Goal: Information Seeking & Learning: Check status

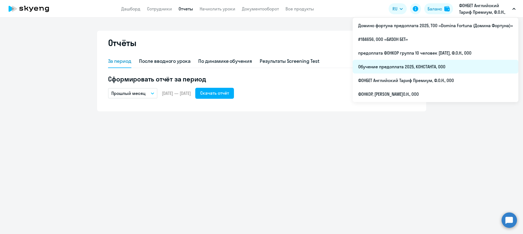
click at [419, 67] on li "Обучение предоплата 2025, КОНСТАНТА, ООО" at bounding box center [436, 67] width 166 height 14
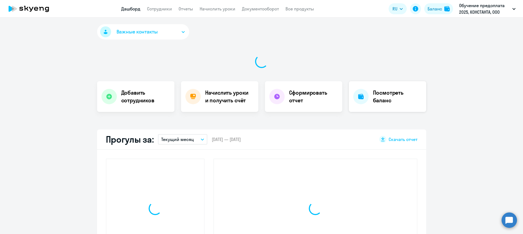
select select "30"
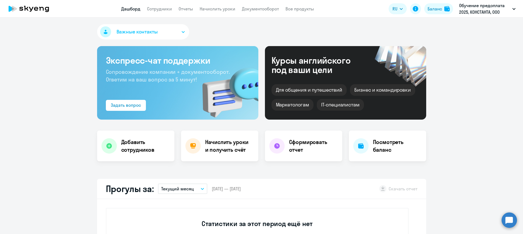
click at [166, 13] on app-header "Дашборд Сотрудники Отчеты Начислить уроки Документооборот Все продукты Дашборд …" at bounding box center [261, 9] width 523 height 18
click at [165, 10] on link "Сотрудники" at bounding box center [159, 8] width 25 height 5
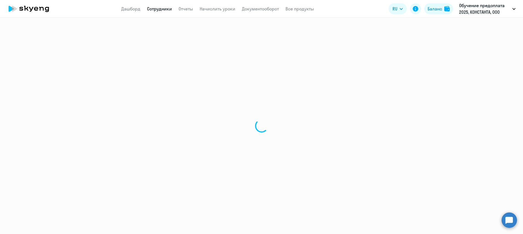
select select "30"
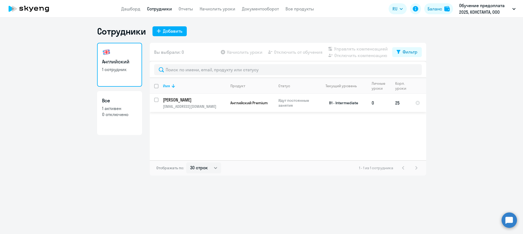
click at [190, 102] on p "[PERSON_NAME]" at bounding box center [194, 100] width 62 height 6
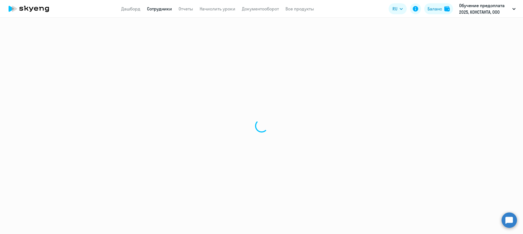
select select "english"
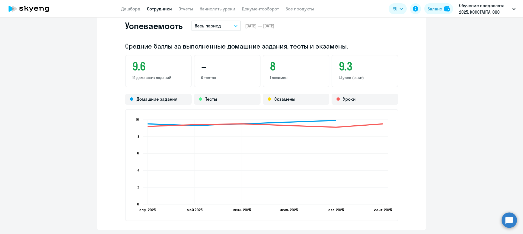
scroll to position [576, 0]
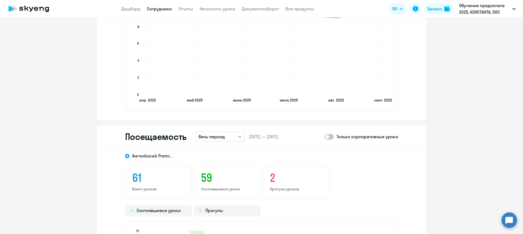
click at [234, 136] on button "Весь период" at bounding box center [219, 136] width 49 height 10
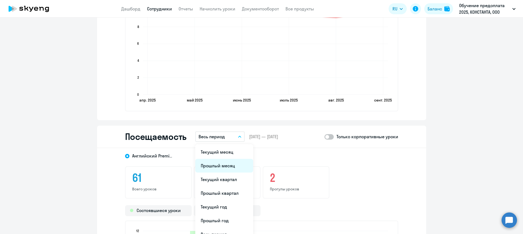
click at [223, 165] on li "Прошлый месяц" at bounding box center [224, 166] width 58 height 14
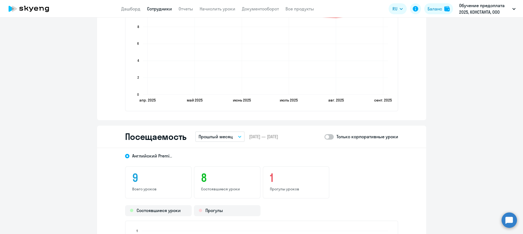
click at [329, 137] on span at bounding box center [328, 136] width 9 height 5
click at [324, 137] on input "checkbox" at bounding box center [324, 137] width 0 height 0
checkbox input "true"
click at [238, 137] on icon "button" at bounding box center [239, 136] width 3 height 1
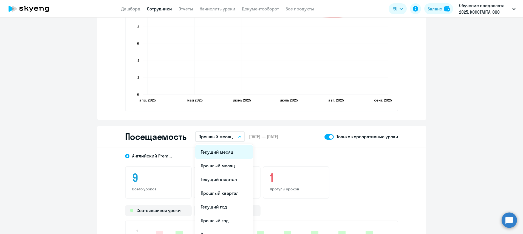
click at [227, 152] on li "Текущий месяц" at bounding box center [224, 152] width 58 height 14
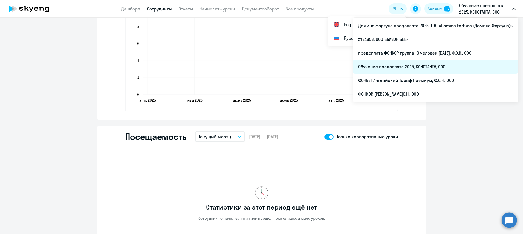
click at [422, 64] on li "Обучение предоплата 2025, КОНСТАНТА, ООО" at bounding box center [436, 67] width 166 height 14
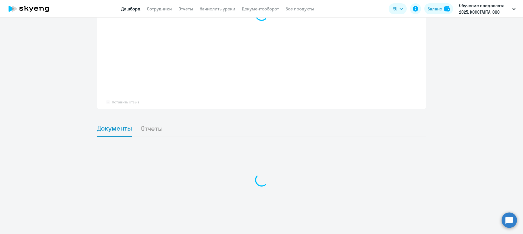
select select "30"
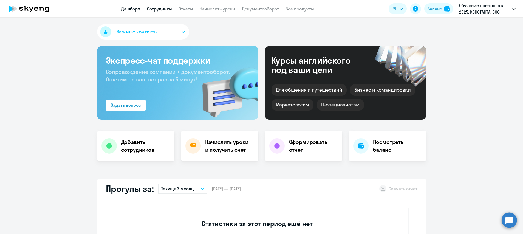
click at [162, 11] on link "Сотрудники" at bounding box center [159, 8] width 25 height 5
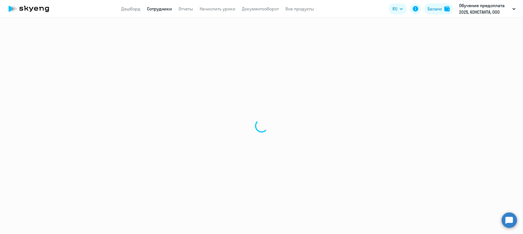
select select "30"
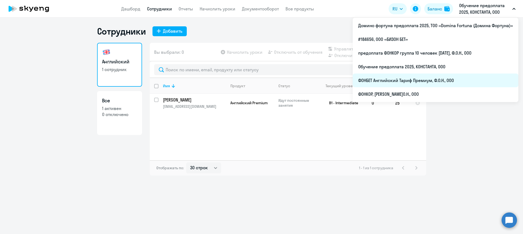
click at [408, 78] on li "ФОНБЕТ Английский Тариф Премиум, Ф.О.Н., ООО" at bounding box center [436, 80] width 166 height 14
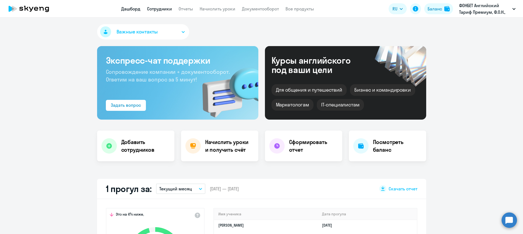
click at [169, 9] on link "Сотрудники" at bounding box center [159, 8] width 25 height 5
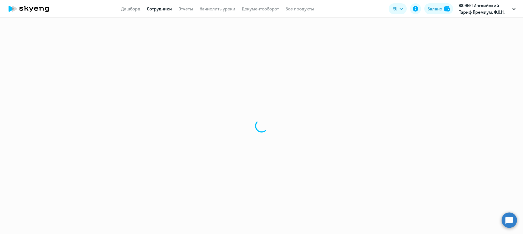
select select "30"
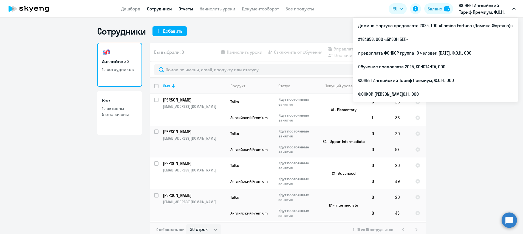
click at [185, 8] on link "Отчеты" at bounding box center [186, 8] width 15 height 5
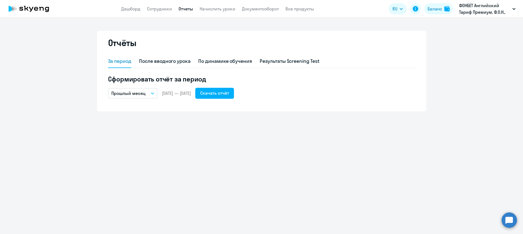
click at [152, 93] on icon "button" at bounding box center [152, 93] width 3 height 2
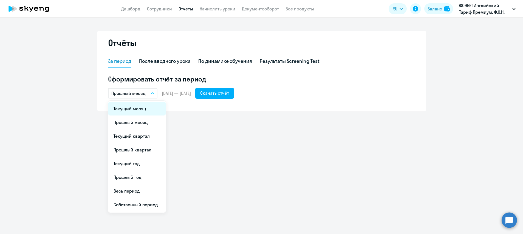
click at [138, 107] on li "Текущий месяц" at bounding box center [137, 109] width 58 height 14
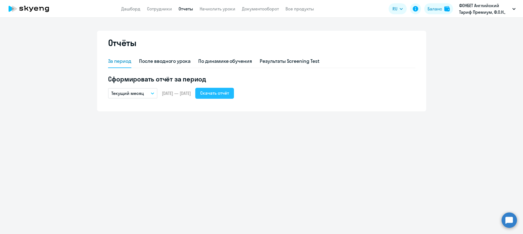
click at [229, 95] on div "Скачать отчёт" at bounding box center [214, 93] width 29 height 7
click at [157, 11] on link "Сотрудники" at bounding box center [159, 8] width 25 height 5
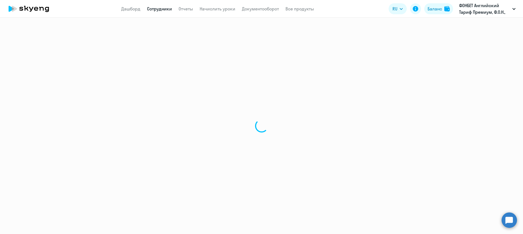
select select "30"
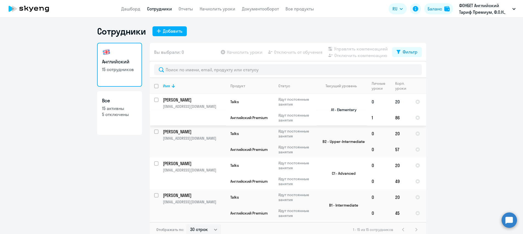
click at [176, 100] on p "[PERSON_NAME]" at bounding box center [194, 100] width 62 height 6
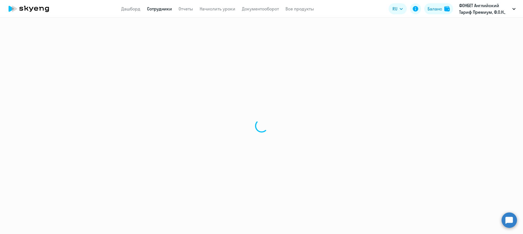
select select "english"
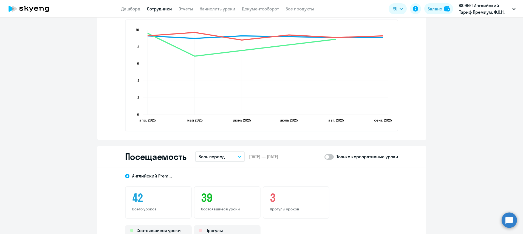
scroll to position [631, 0]
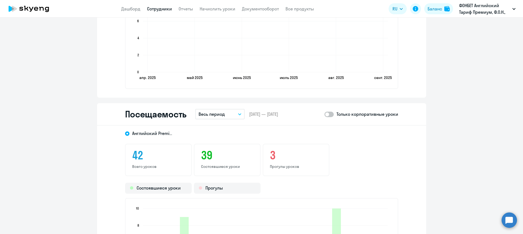
click at [329, 115] on span at bounding box center [328, 114] width 9 height 5
click at [324, 114] on input "checkbox" at bounding box center [324, 114] width 0 height 0
checkbox input "true"
click at [238, 114] on icon "button" at bounding box center [239, 114] width 3 height 2
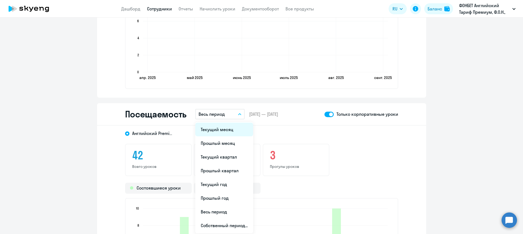
click at [228, 129] on li "Текущий месяц" at bounding box center [224, 130] width 58 height 14
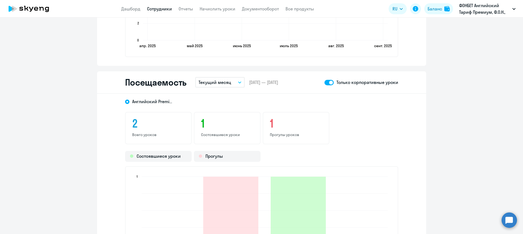
scroll to position [658, 0]
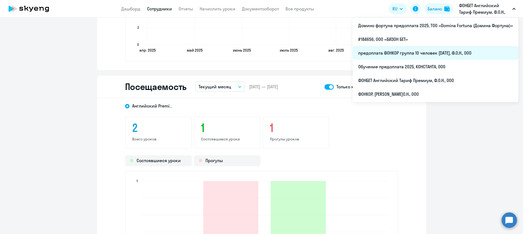
click at [422, 52] on li "предоплата ФОНКОР группа 10 человек [DATE], Ф.О.Н., ООО" at bounding box center [436, 53] width 166 height 14
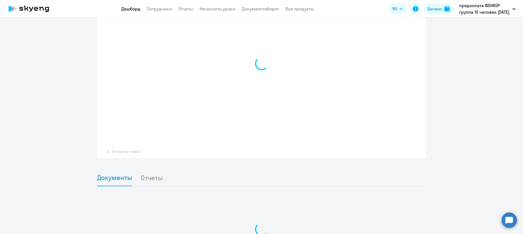
select select "30"
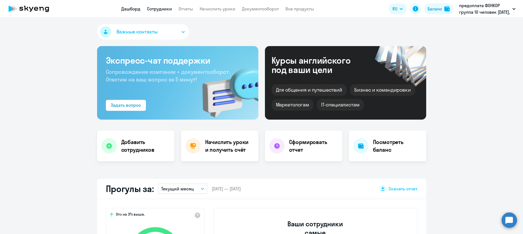
click at [163, 11] on link "Сотрудники" at bounding box center [159, 8] width 25 height 5
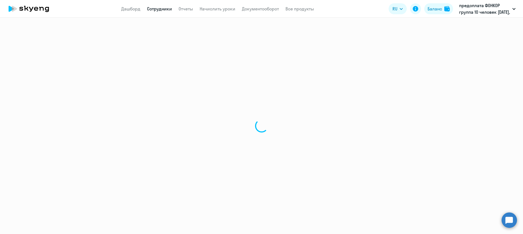
select select "30"
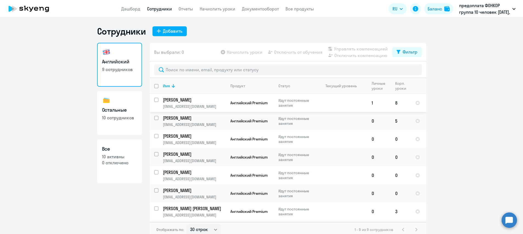
click at [189, 100] on p "[PERSON_NAME]" at bounding box center [194, 100] width 62 height 6
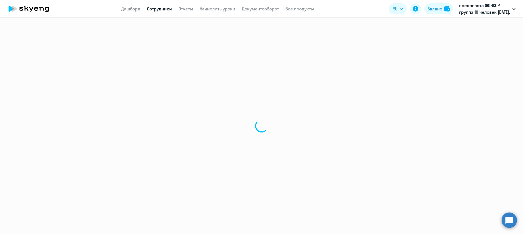
select select "english"
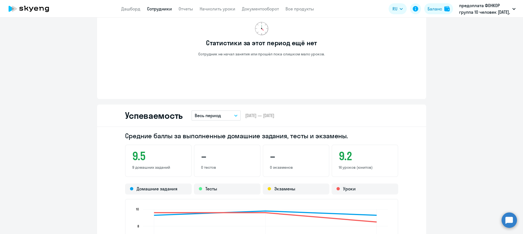
scroll to position [329, 0]
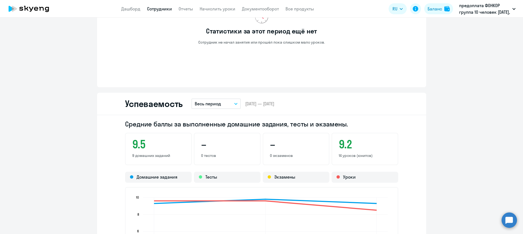
click at [234, 103] on icon "button" at bounding box center [235, 104] width 3 height 2
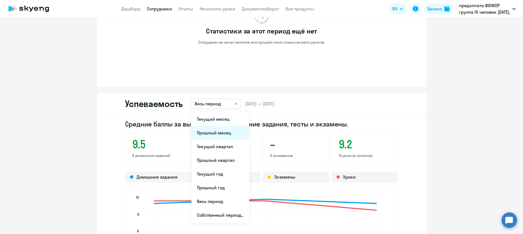
click at [205, 131] on li "Прошлый месяц" at bounding box center [220, 133] width 58 height 14
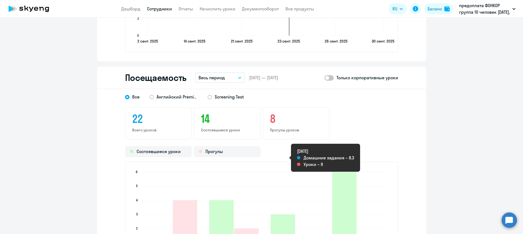
scroll to position [576, 0]
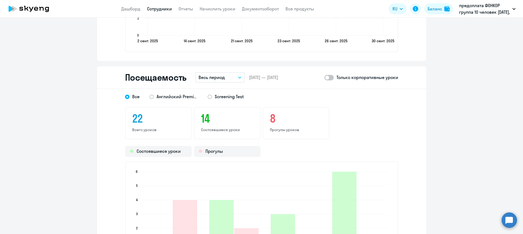
click at [238, 77] on icon "button" at bounding box center [239, 78] width 3 height 2
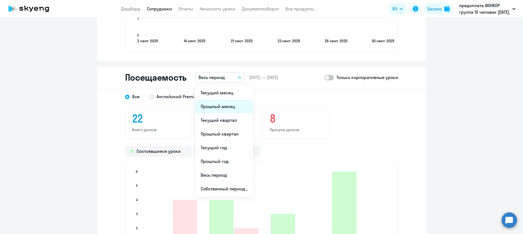
click at [219, 109] on li "Прошлый месяц" at bounding box center [224, 107] width 58 height 14
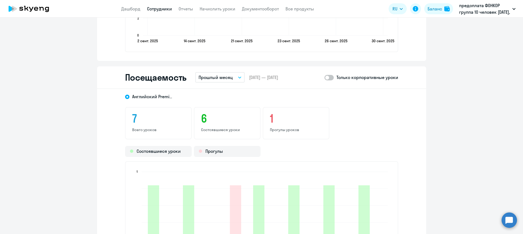
click at [328, 79] on span at bounding box center [328, 77] width 9 height 5
click at [324, 78] on input "checkbox" at bounding box center [324, 77] width 0 height 0
checkbox input "true"
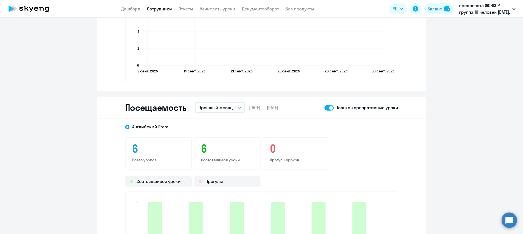
scroll to position [548, 0]
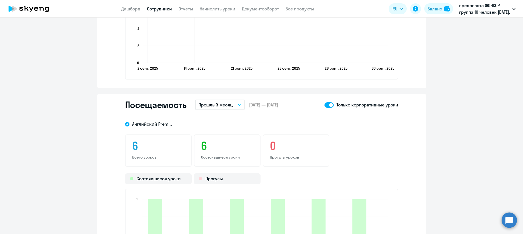
click at [230, 104] on p "Прошлый месяц" at bounding box center [216, 104] width 34 height 7
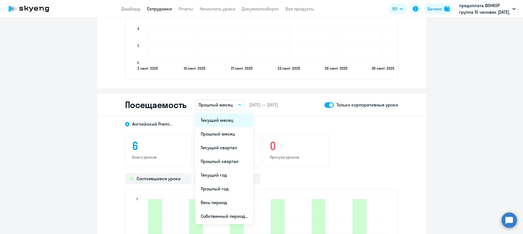
click at [215, 122] on li "Текущий месяц" at bounding box center [224, 120] width 58 height 14
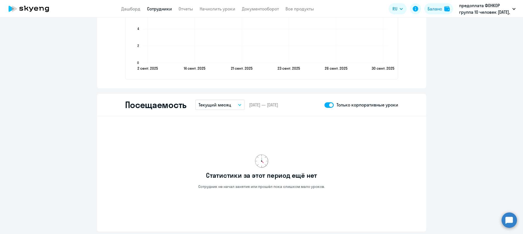
click at [165, 10] on link "Сотрудники" at bounding box center [159, 8] width 25 height 5
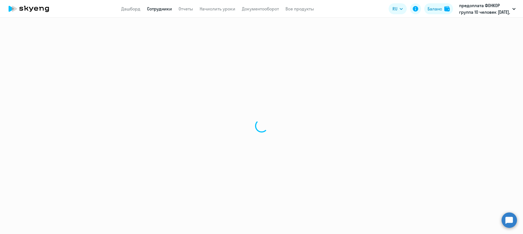
select select "30"
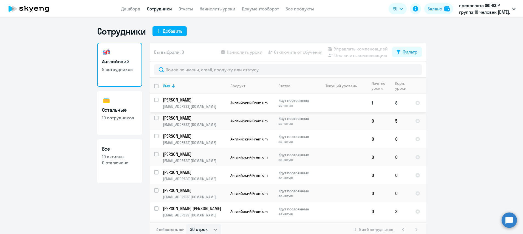
click at [182, 110] on td "[PERSON_NAME] [PERSON_NAME][EMAIL_ADDRESS][DOMAIN_NAME]" at bounding box center [192, 103] width 67 height 18
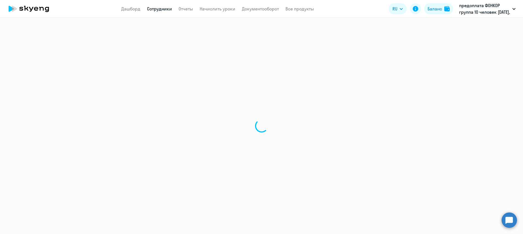
select select "english"
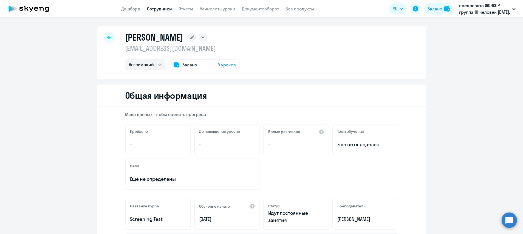
click at [153, 11] on link "Сотрудники" at bounding box center [159, 8] width 25 height 5
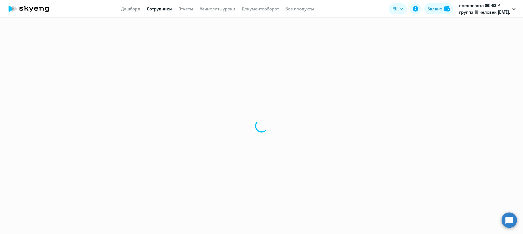
select select "30"
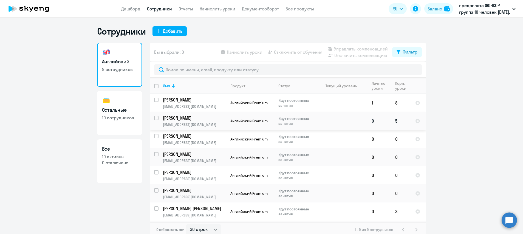
click at [175, 116] on p "[PERSON_NAME]" at bounding box center [194, 118] width 62 height 6
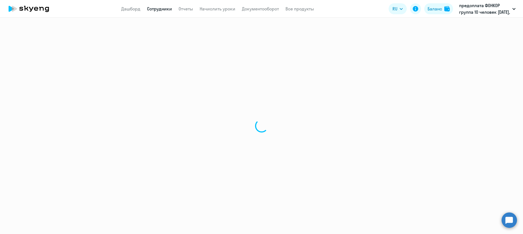
select select "english"
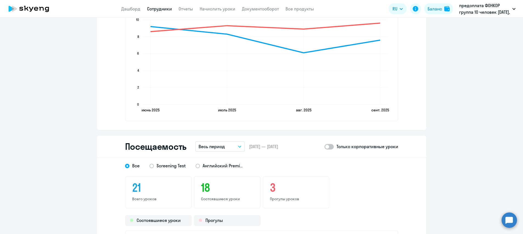
scroll to position [548, 0]
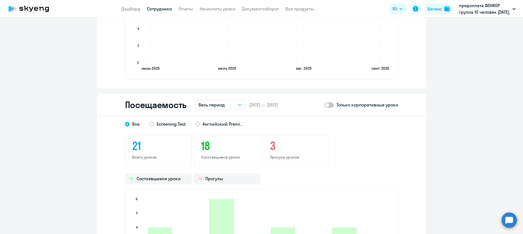
click at [236, 106] on button "Весь период" at bounding box center [219, 105] width 49 height 10
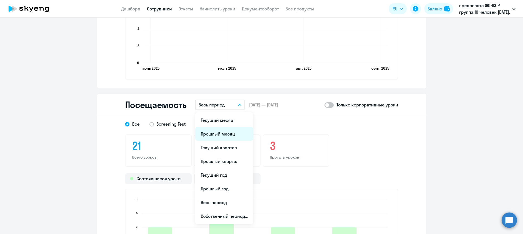
click at [222, 131] on li "Прошлый месяц" at bounding box center [224, 134] width 58 height 14
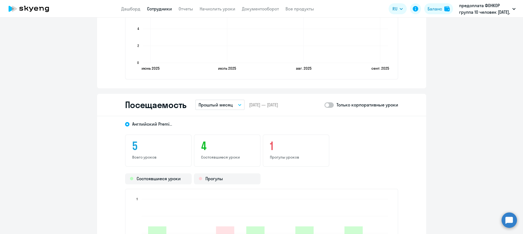
click at [329, 105] on span at bounding box center [328, 104] width 9 height 5
click at [324, 105] on input "checkbox" at bounding box center [324, 105] width 0 height 0
checkbox input "true"
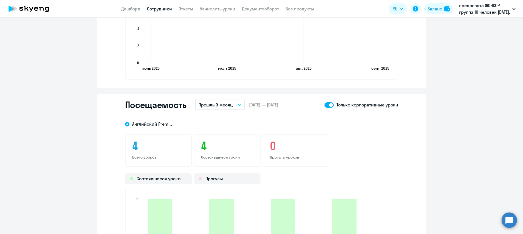
click at [235, 103] on button "Прошлый месяц" at bounding box center [219, 105] width 49 height 10
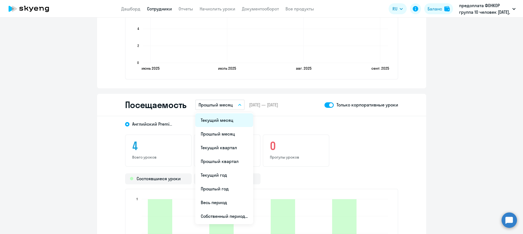
click at [216, 121] on li "Текущий месяц" at bounding box center [224, 120] width 58 height 14
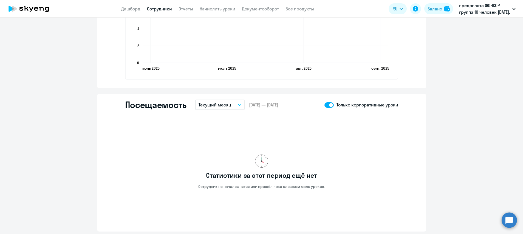
click at [156, 9] on link "Сотрудники" at bounding box center [159, 8] width 25 height 5
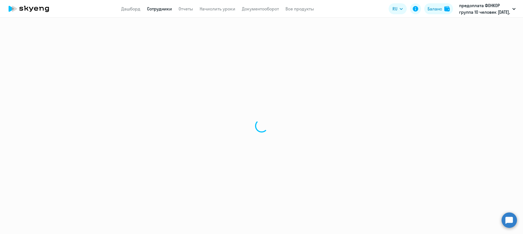
select select "30"
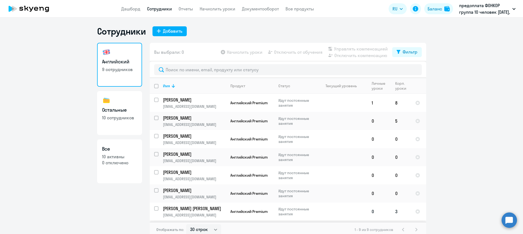
click at [199, 208] on p "[PERSON_NAME] [PERSON_NAME]" at bounding box center [194, 208] width 62 height 6
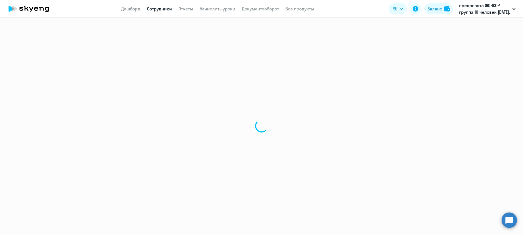
select select "english"
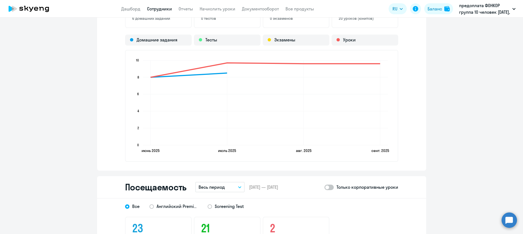
scroll to position [548, 0]
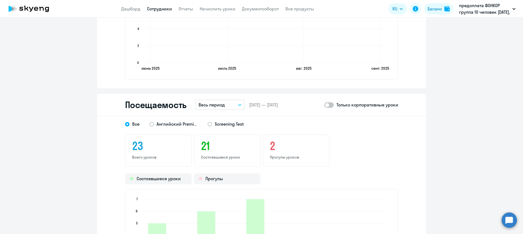
click at [239, 104] on icon "button" at bounding box center [239, 105] width 3 height 2
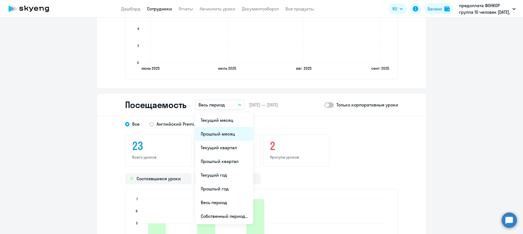
click at [217, 131] on li "Прошлый месяц" at bounding box center [224, 134] width 58 height 14
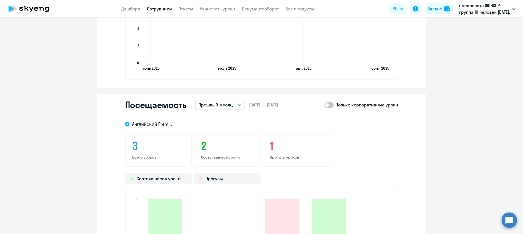
click at [330, 104] on span at bounding box center [328, 104] width 9 height 5
click at [324, 105] on input "checkbox" at bounding box center [324, 105] width 0 height 0
checkbox input "true"
click at [238, 104] on icon "button" at bounding box center [239, 105] width 3 height 2
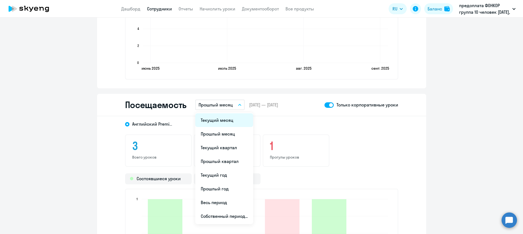
click at [223, 118] on li "Текущий месяц" at bounding box center [224, 120] width 58 height 14
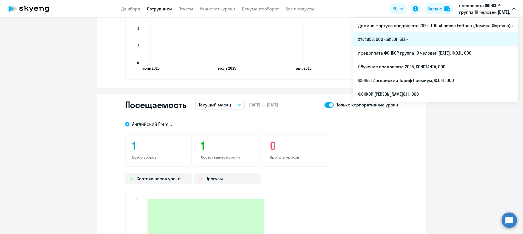
click at [389, 35] on li "#184656, ООО «БИЗОН БЕТ»" at bounding box center [436, 39] width 166 height 14
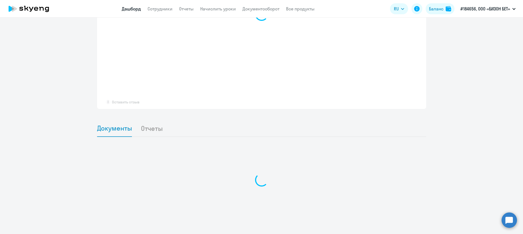
scroll to position [393, 0]
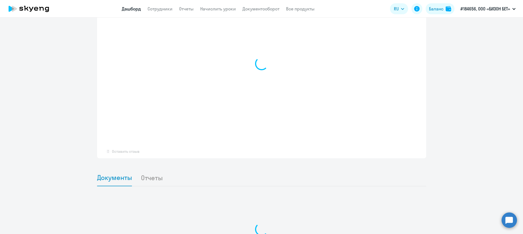
select select "30"
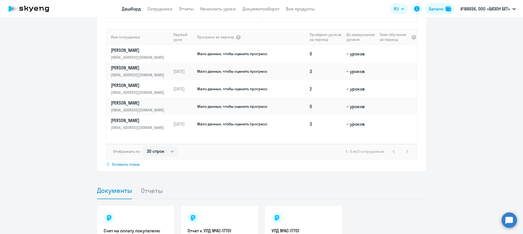
scroll to position [397, 0]
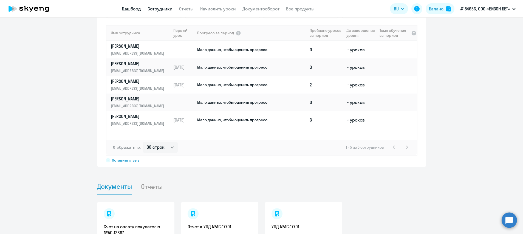
click at [162, 9] on link "Сотрудники" at bounding box center [160, 8] width 25 height 5
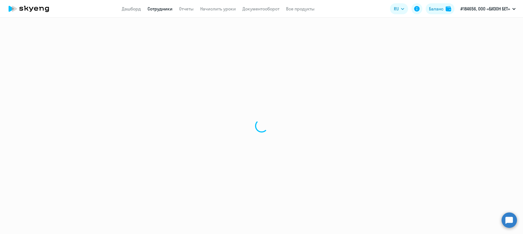
select select "30"
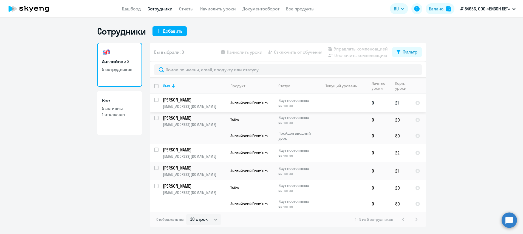
click at [182, 100] on p "[PERSON_NAME]" at bounding box center [194, 100] width 62 height 6
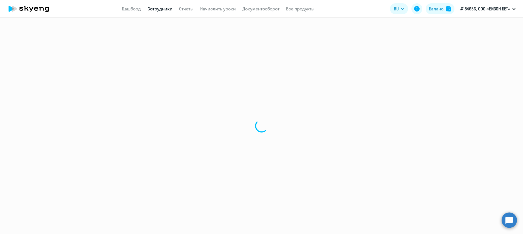
select select "english"
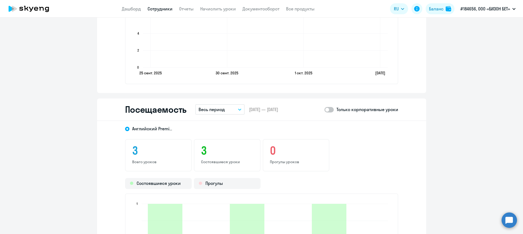
scroll to position [576, 0]
click at [238, 109] on icon "button" at bounding box center [239, 109] width 3 height 2
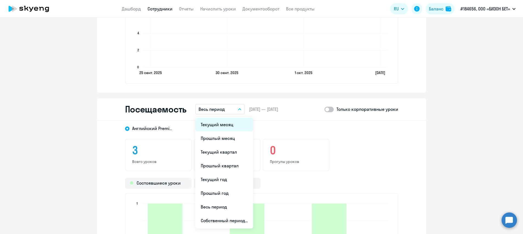
click at [219, 124] on li "Текущий месяц" at bounding box center [224, 125] width 58 height 14
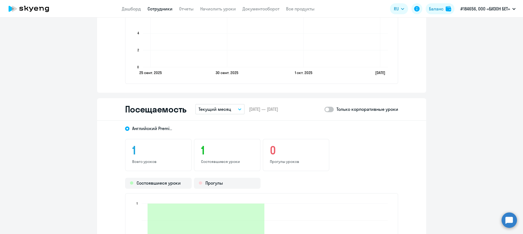
click at [238, 109] on icon "button" at bounding box center [239, 109] width 3 height 2
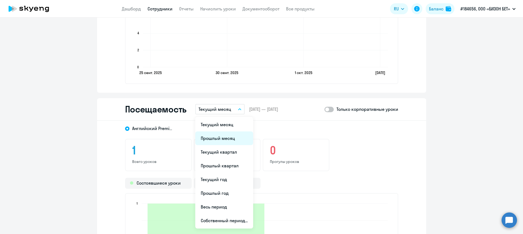
click at [215, 136] on li "Прошлый месяц" at bounding box center [224, 138] width 58 height 14
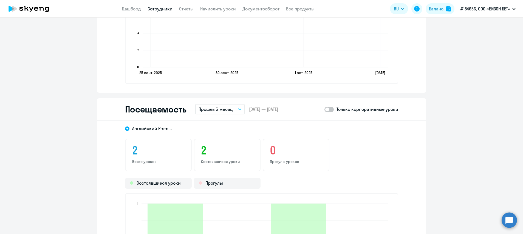
click at [328, 109] on span at bounding box center [328, 109] width 9 height 5
click at [324, 109] on input "checkbox" at bounding box center [324, 109] width 0 height 0
checkbox input "true"
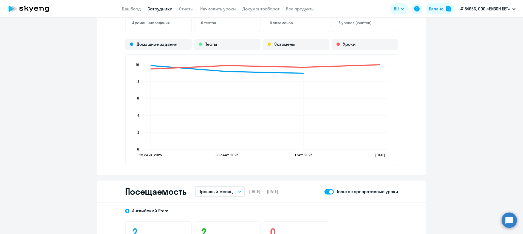
scroll to position [631, 0]
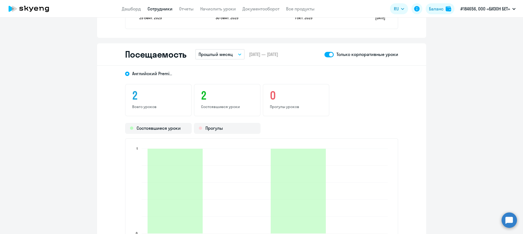
click at [238, 54] on icon "button" at bounding box center [239, 54] width 3 height 1
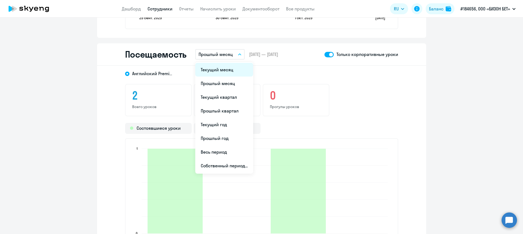
click at [214, 68] on li "Текущий месяц" at bounding box center [224, 70] width 58 height 14
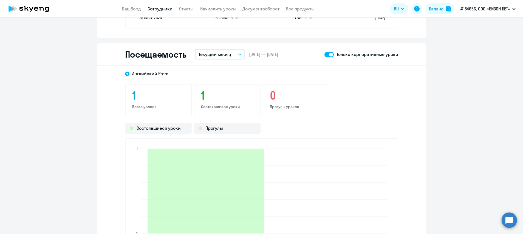
click at [160, 10] on link "Сотрудники" at bounding box center [160, 8] width 25 height 5
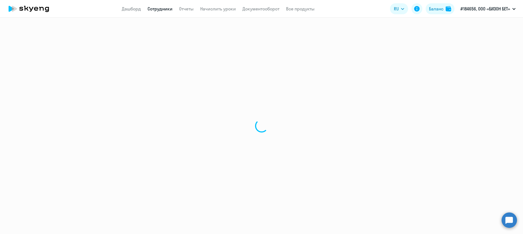
select select "30"
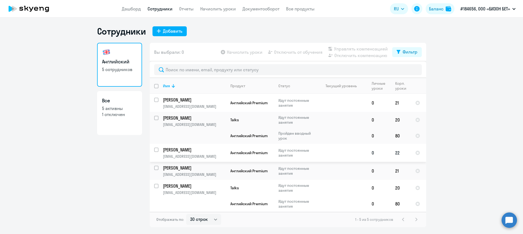
click at [183, 150] on p "[PERSON_NAME]" at bounding box center [194, 150] width 62 height 6
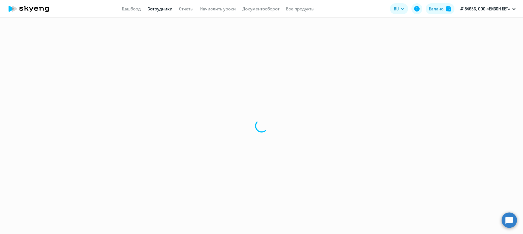
select select "english"
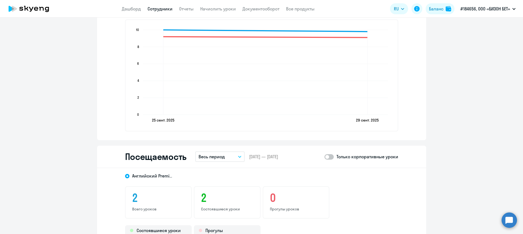
scroll to position [576, 0]
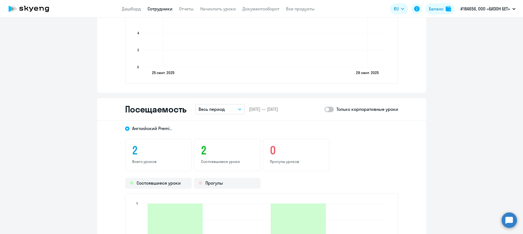
click at [238, 110] on icon "button" at bounding box center [239, 109] width 3 height 2
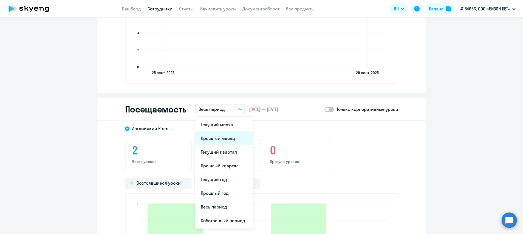
click at [221, 138] on li "Прошлый месяц" at bounding box center [224, 138] width 58 height 14
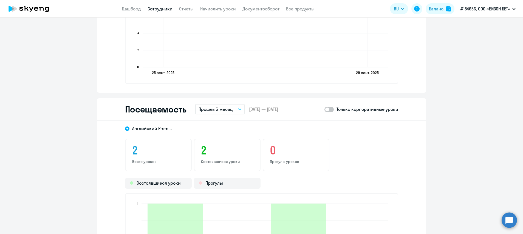
click at [330, 108] on span at bounding box center [328, 109] width 9 height 5
click at [324, 109] on input "checkbox" at bounding box center [324, 109] width 0 height 0
checkbox input "true"
click at [238, 108] on icon "button" at bounding box center [239, 109] width 3 height 2
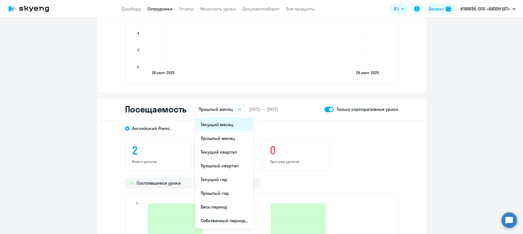
click at [211, 124] on li "Текущий месяц" at bounding box center [224, 125] width 58 height 14
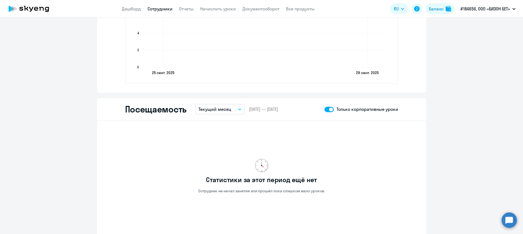
click at [155, 9] on link "Сотрудники" at bounding box center [160, 8] width 25 height 5
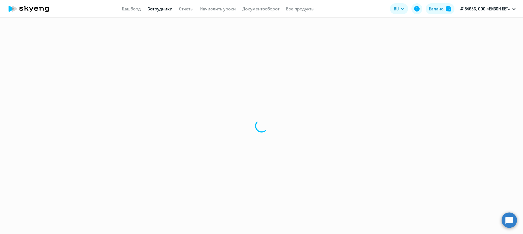
select select "30"
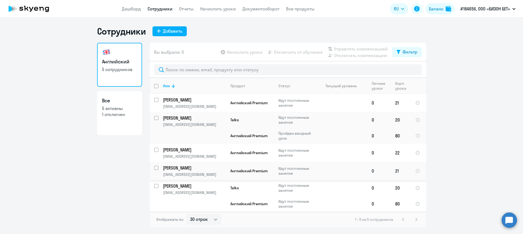
click at [176, 168] on p "[PERSON_NAME]" at bounding box center [194, 168] width 62 height 6
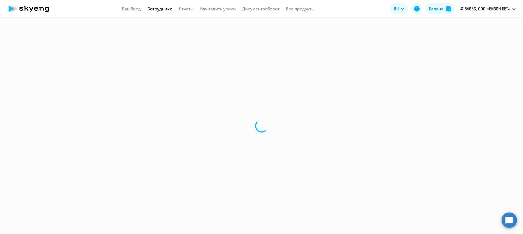
select select "english"
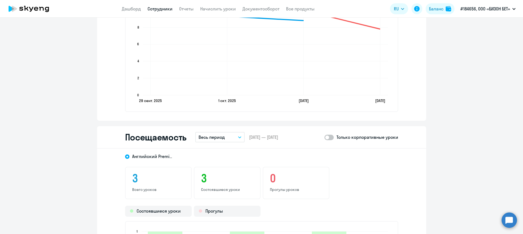
scroll to position [631, 0]
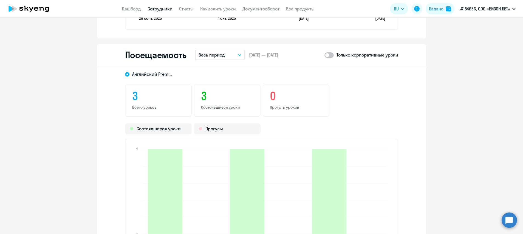
click at [237, 56] on button "Весь период" at bounding box center [219, 55] width 49 height 10
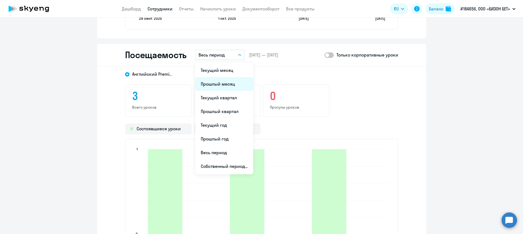
click at [218, 83] on li "Прошлый месяц" at bounding box center [224, 84] width 58 height 14
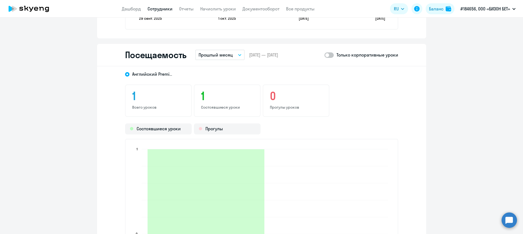
click at [330, 55] on span at bounding box center [328, 54] width 9 height 5
click at [324, 55] on input "checkbox" at bounding box center [324, 55] width 0 height 0
checkbox input "true"
click at [213, 52] on p "Прошлый месяц" at bounding box center [216, 55] width 34 height 7
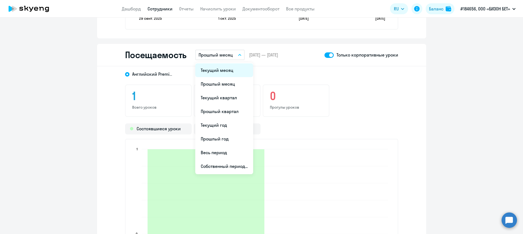
click at [213, 68] on li "Текущий месяц" at bounding box center [224, 70] width 58 height 14
